Goal: Task Accomplishment & Management: Use online tool/utility

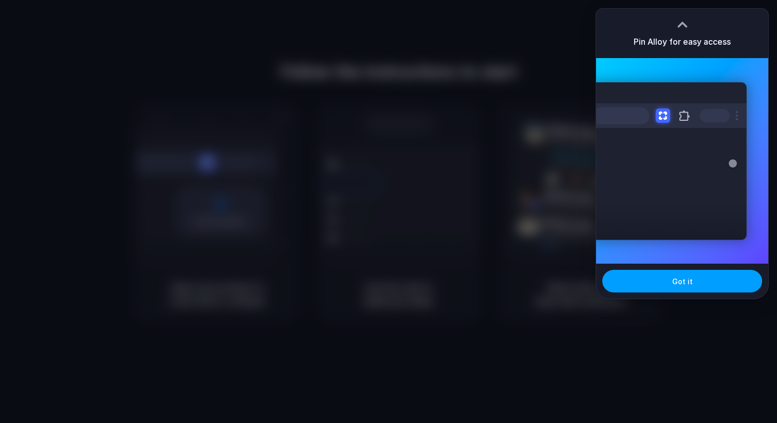
click at [668, 289] on button "Got it" at bounding box center [682, 281] width 160 height 23
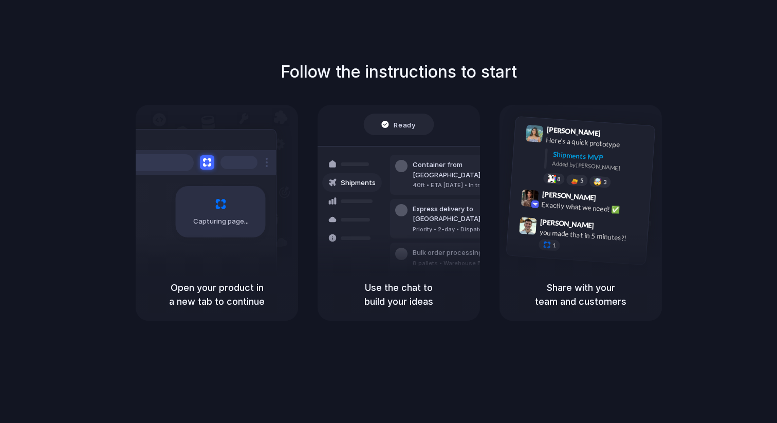
click at [406, 243] on div "Bulk order processing 8 pallets • Warehouse B • Packed" at bounding box center [459, 258] width 139 height 30
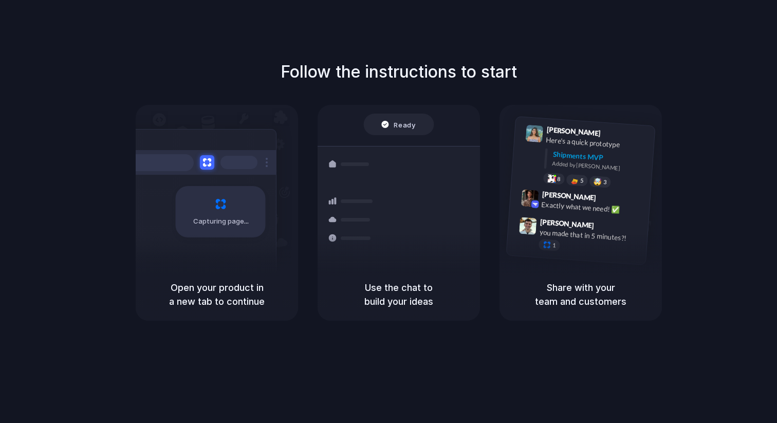
click at [248, 293] on h5 "Open your product in a new tab to continue" at bounding box center [217, 295] width 138 height 28
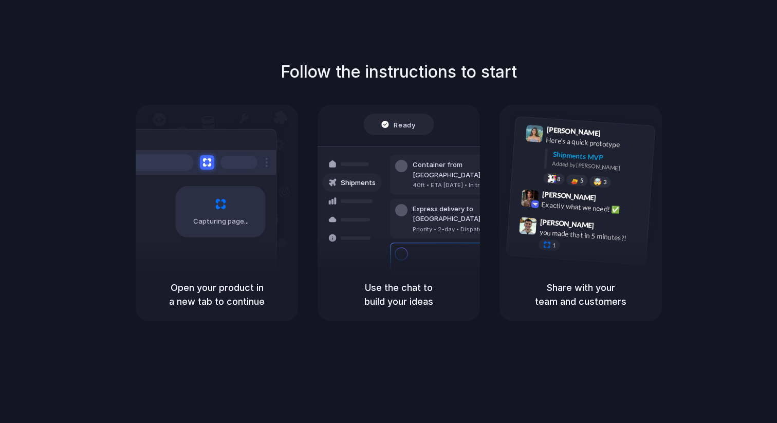
drag, startPoint x: 545, startPoint y: 287, endPoint x: 607, endPoint y: 300, distance: 63.6
click at [607, 300] on h5 "Share with your team and customers" at bounding box center [581, 295] width 138 height 28
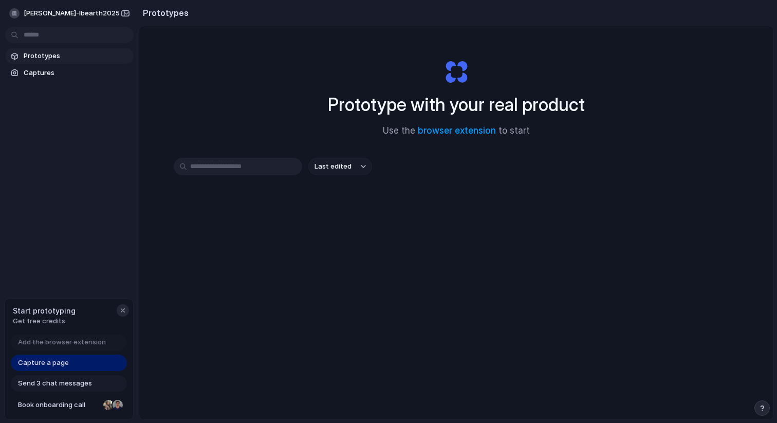
click at [125, 311] on div "button" at bounding box center [123, 310] width 8 height 8
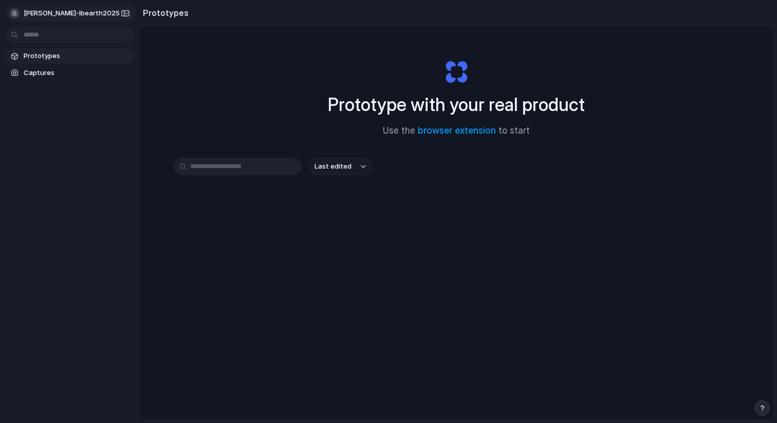
click at [115, 15] on button "cisse-ibrahim-ibearth2025" at bounding box center [70, 13] width 131 height 16
click at [115, 15] on div "Settings Invite members Change theme Sign out" at bounding box center [388, 211] width 777 height 423
click at [115, 15] on button "cisse-ibrahim-ibearth2025" at bounding box center [70, 13] width 131 height 16
click at [116, 16] on div "Settings Invite members Change theme Sign out" at bounding box center [388, 211] width 777 height 423
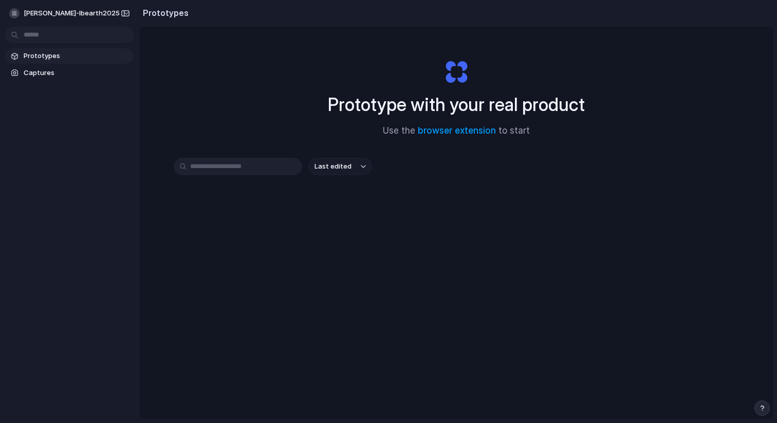
click at [685, 44] on div "Prototype with your real product Use the browser extension to start Last edited" at bounding box center [456, 250] width 634 height 448
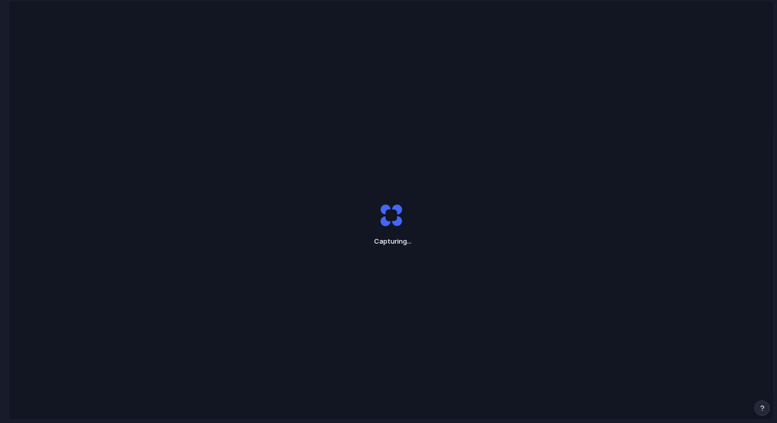
drag, startPoint x: 415, startPoint y: 245, endPoint x: 359, endPoint y: 231, distance: 58.2
click at [359, 231] on div "Capturing ..." at bounding box center [391, 224] width 257 height 77
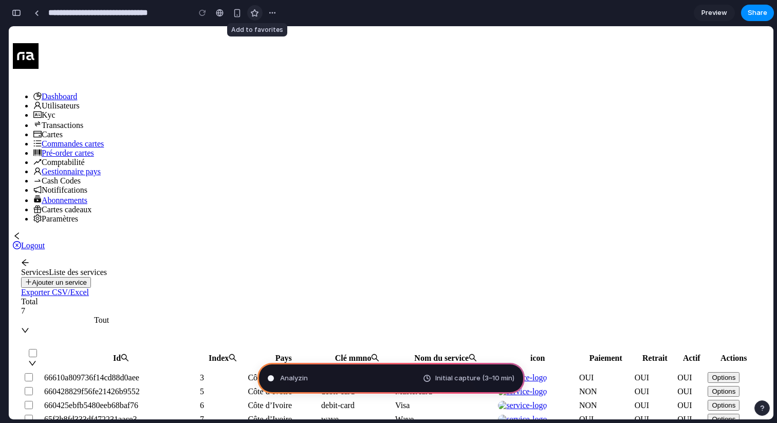
type input "**********"
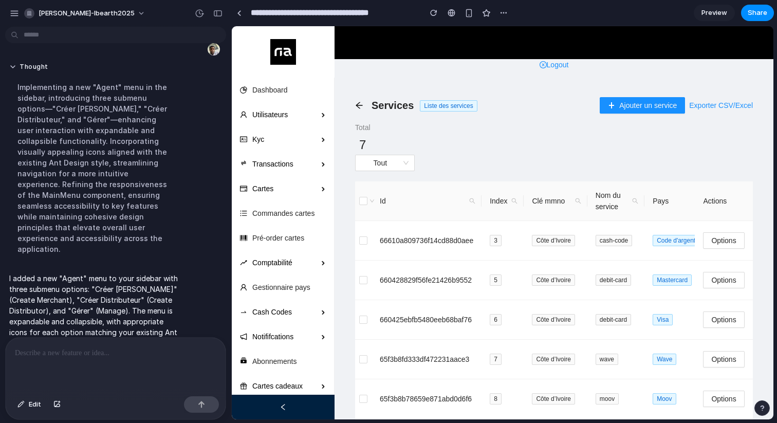
scroll to position [69, 0]
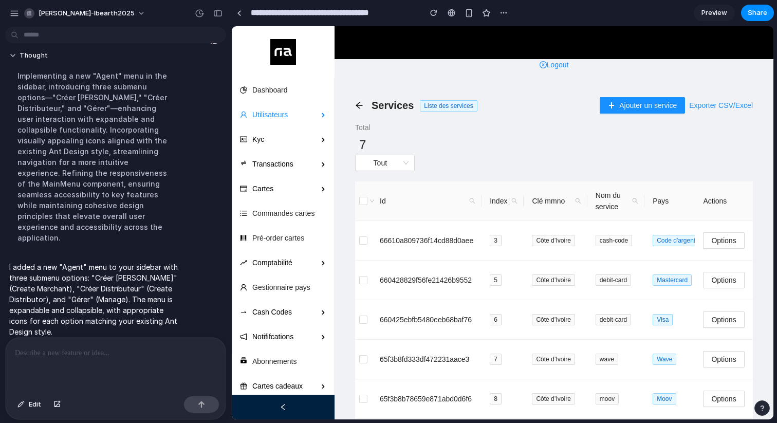
click at [290, 114] on div "Utilisateurs" at bounding box center [283, 114] width 102 height 21
click at [319, 123] on div "Utilisateurs" at bounding box center [283, 114] width 102 height 21
click at [319, 150] on li "Kyc" at bounding box center [283, 140] width 102 height 23
click at [323, 159] on div "Transactions" at bounding box center [283, 164] width 102 height 21
click at [319, 180] on div "Cartes" at bounding box center [283, 188] width 102 height 21
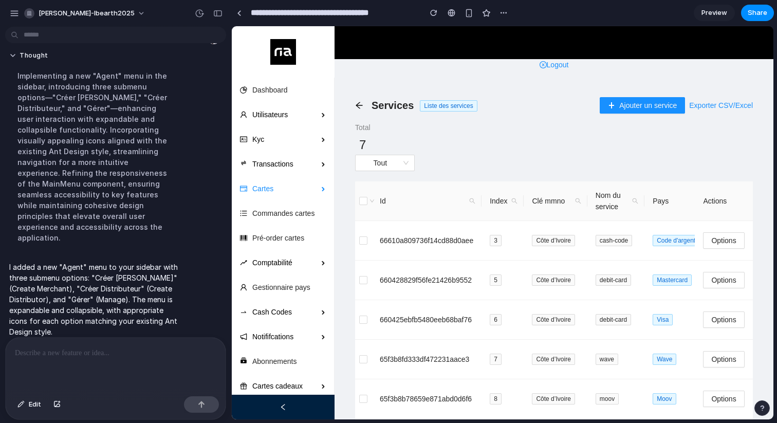
click at [281, 191] on div "Cartes" at bounding box center [283, 188] width 102 height 21
click at [281, 209] on link "Commandes cartes" at bounding box center [283, 213] width 62 height 8
click at [293, 242] on link "Pré-order cartes" at bounding box center [278, 238] width 52 height 8
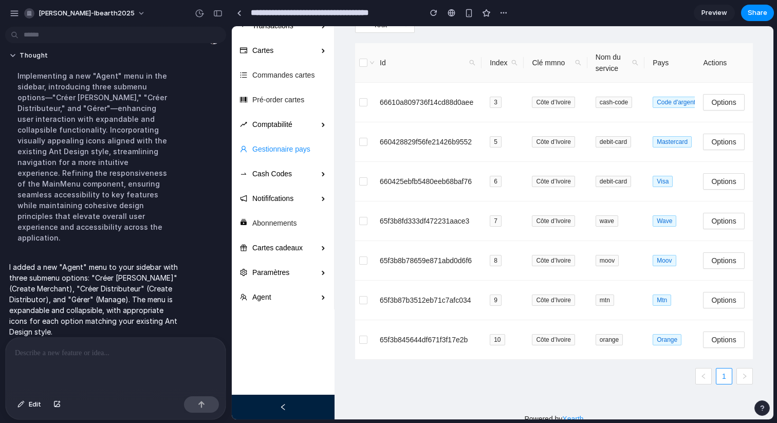
scroll to position [177, 0]
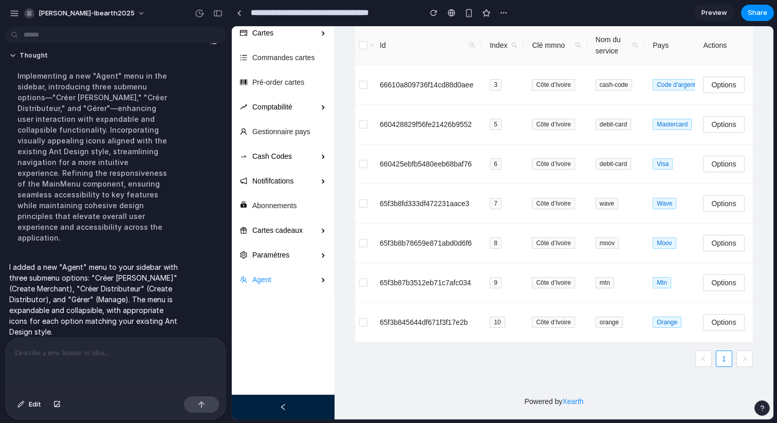
click at [316, 269] on div "Agent" at bounding box center [283, 279] width 102 height 21
click at [309, 245] on div "Paramètres" at bounding box center [283, 255] width 102 height 21
click at [296, 319] on link "Créer Distributeur" at bounding box center [297, 323] width 57 height 8
click at [309, 298] on link "Créer Marchand" at bounding box center [308, 302] width 79 height 8
click at [287, 339] on link "Gérer" at bounding box center [278, 343] width 19 height 8
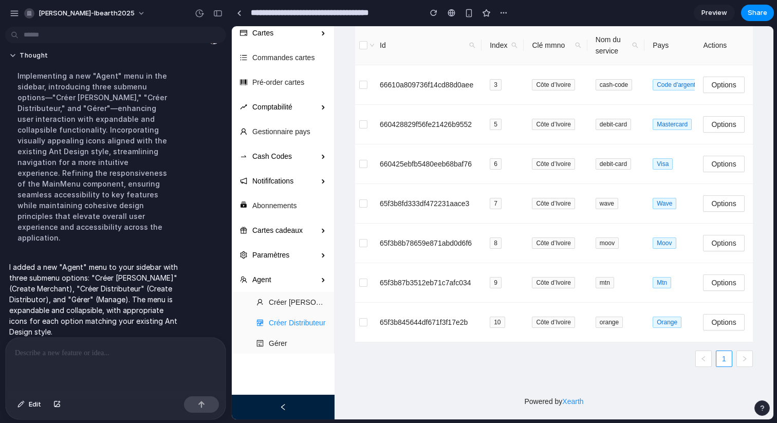
click at [316, 319] on link "Créer Distributeur" at bounding box center [297, 323] width 57 height 8
click at [316, 298] on link "Créer Marchand" at bounding box center [308, 302] width 79 height 8
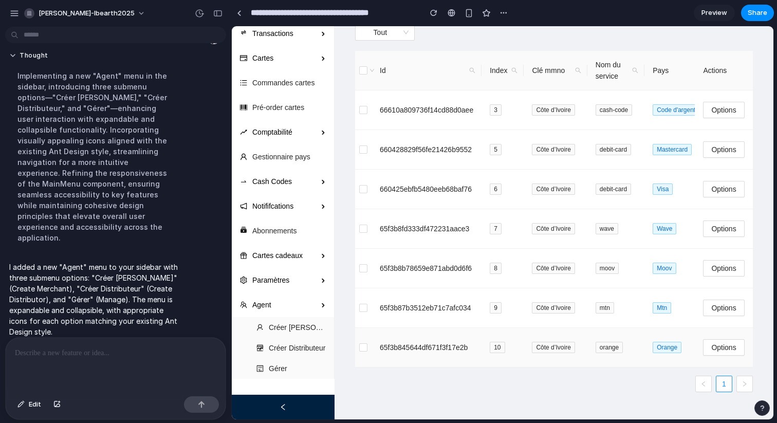
scroll to position [117, 0]
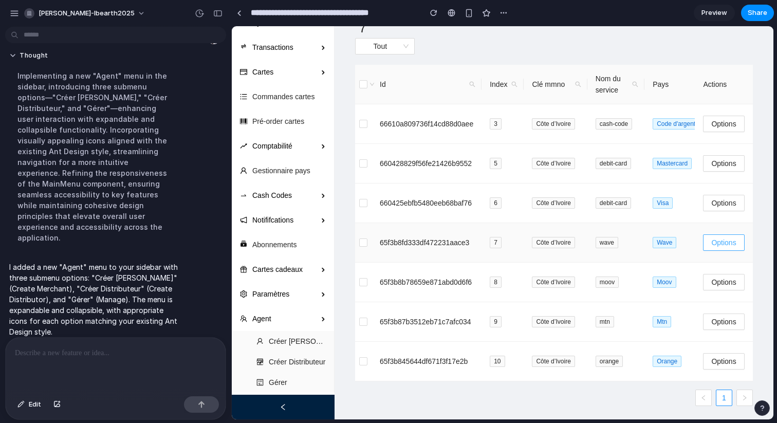
click at [718, 248] on span "Options" at bounding box center [724, 242] width 25 height 11
click at [728, 172] on button "Options" at bounding box center [724, 163] width 41 height 16
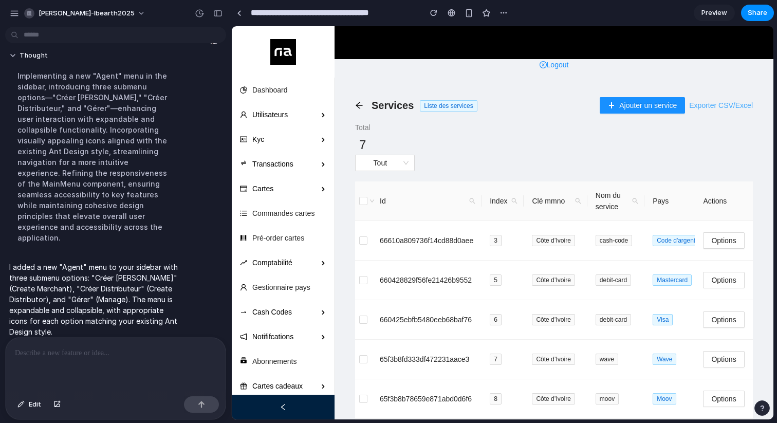
click at [714, 101] on link "Exporter CSV/Excel" at bounding box center [721, 105] width 64 height 8
click at [636, 101] on span "Ajouter un service" at bounding box center [648, 105] width 58 height 11
click at [405, 164] on span "Tout" at bounding box center [384, 162] width 47 height 15
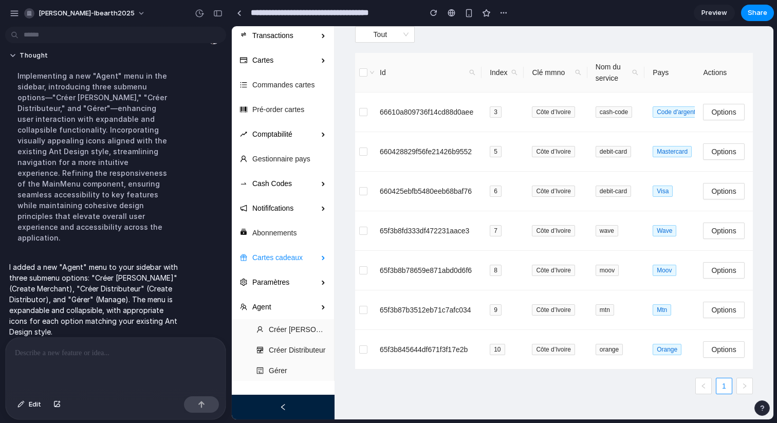
scroll to position [53, 0]
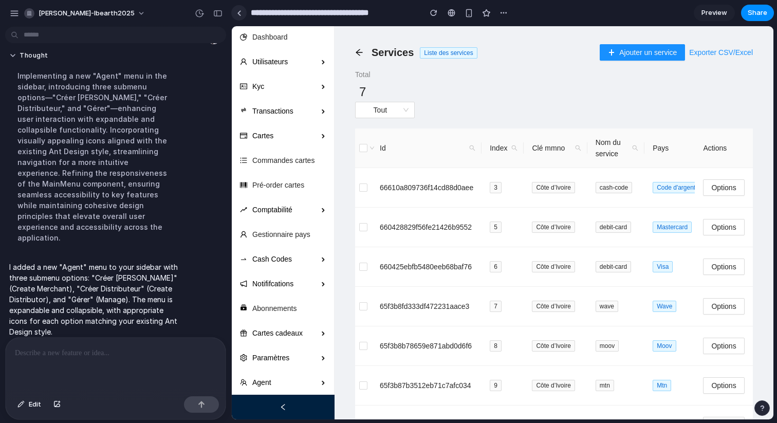
click at [239, 20] on link at bounding box center [238, 12] width 15 height 15
